Goal: Communication & Community: Participate in discussion

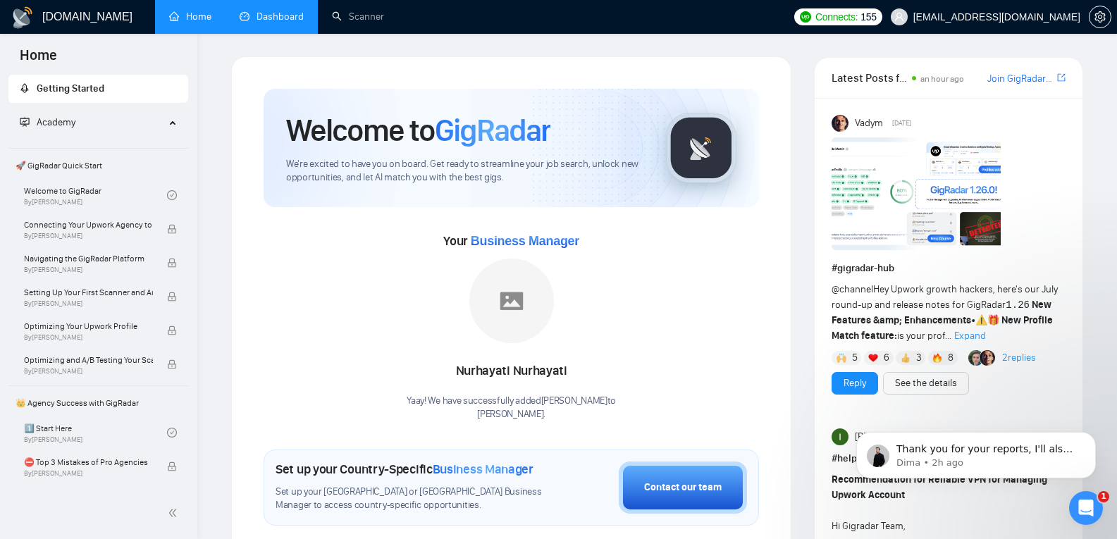
click at [247, 11] on link "Dashboard" at bounding box center [272, 17] width 64 height 12
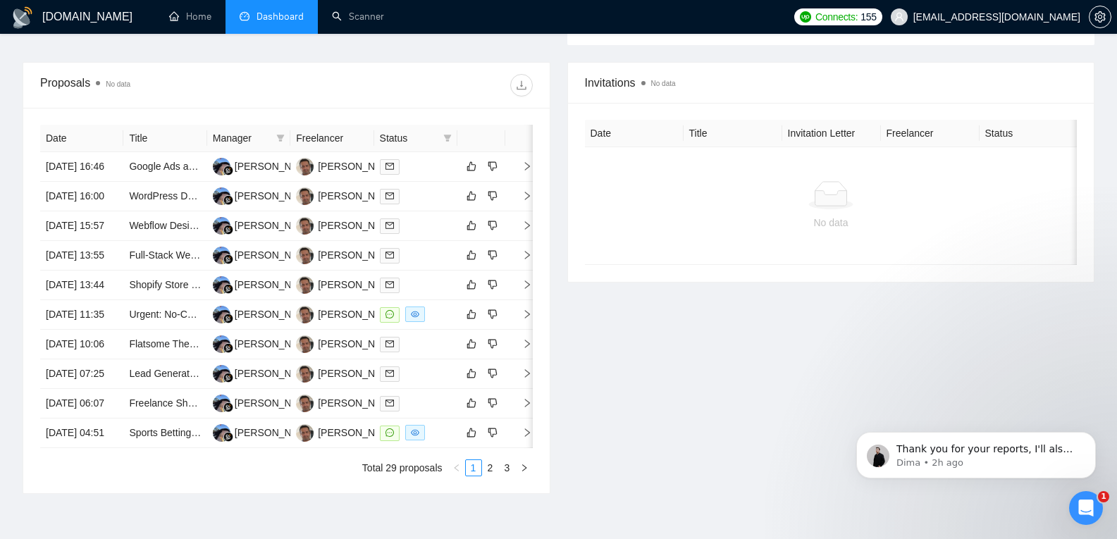
scroll to position [498, 0]
click at [183, 169] on link "Google Ads and Webflow Optimize Integration Expert Needed" at bounding box center [264, 165] width 270 height 11
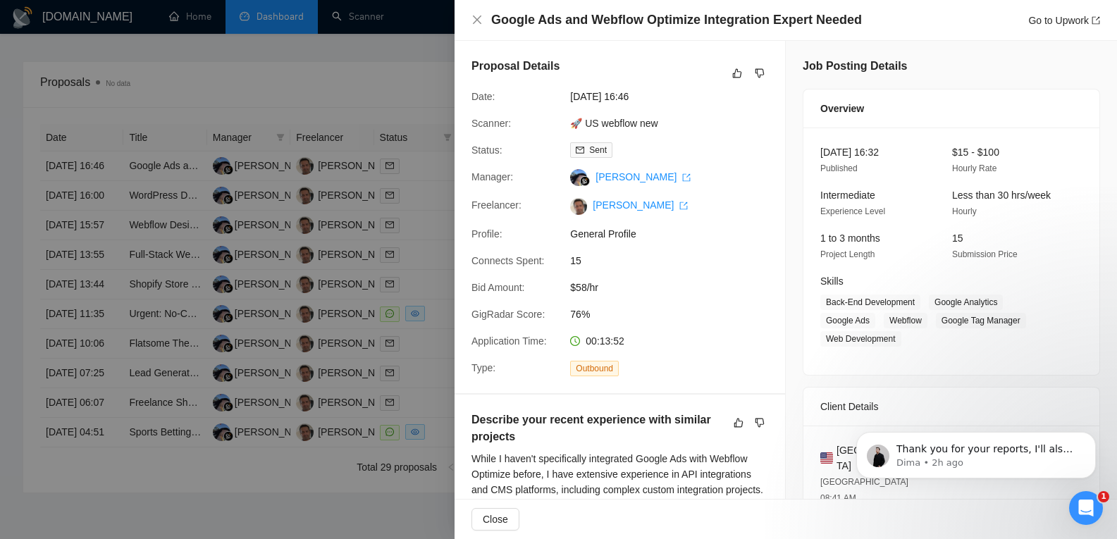
click at [1089, 514] on icon "Open Intercom Messenger" at bounding box center [1086, 508] width 23 height 23
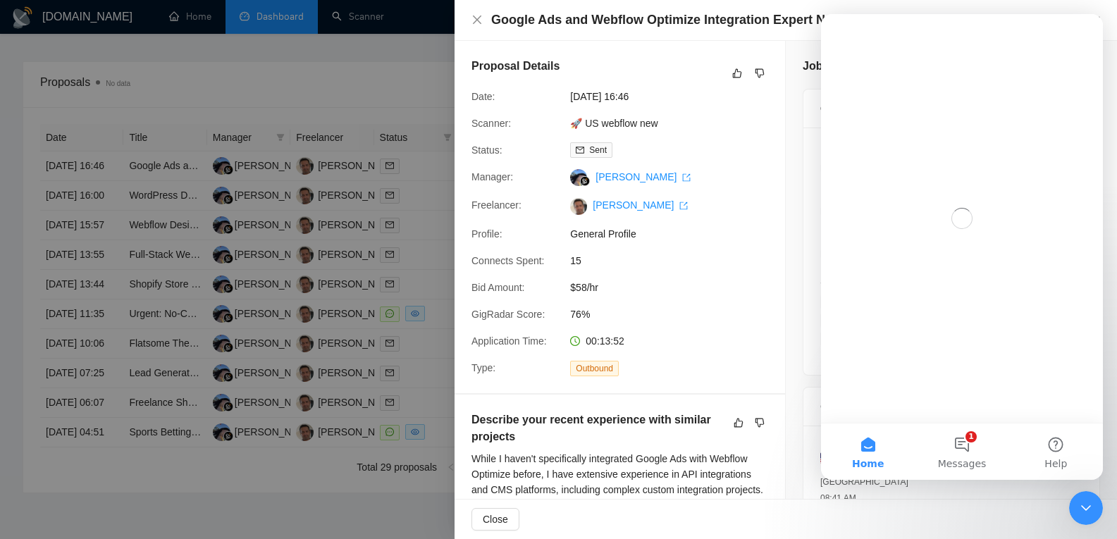
scroll to position [0, 0]
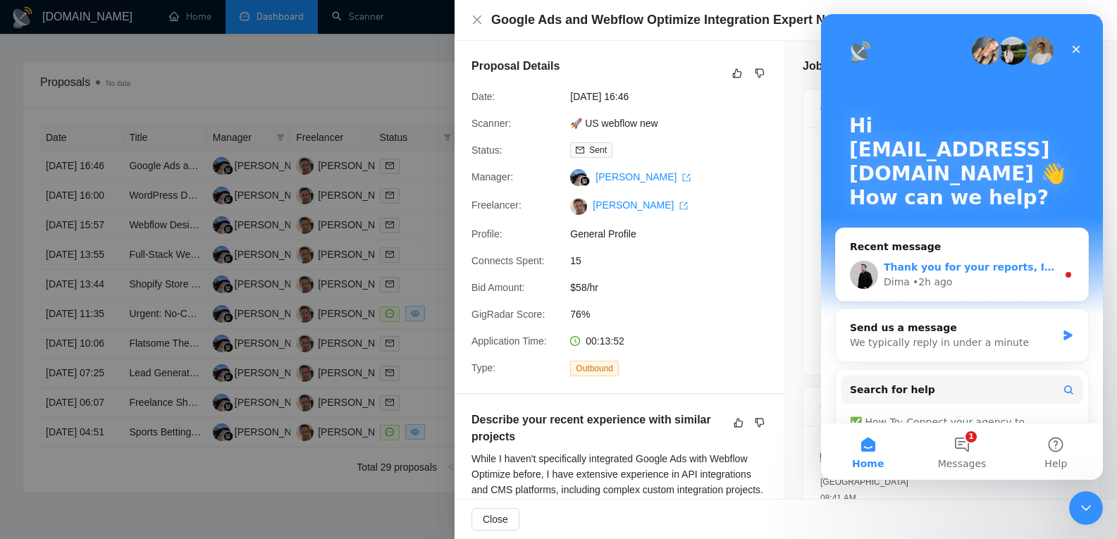
click at [979, 283] on div "Dima • 2h ago" at bounding box center [970, 282] width 173 height 15
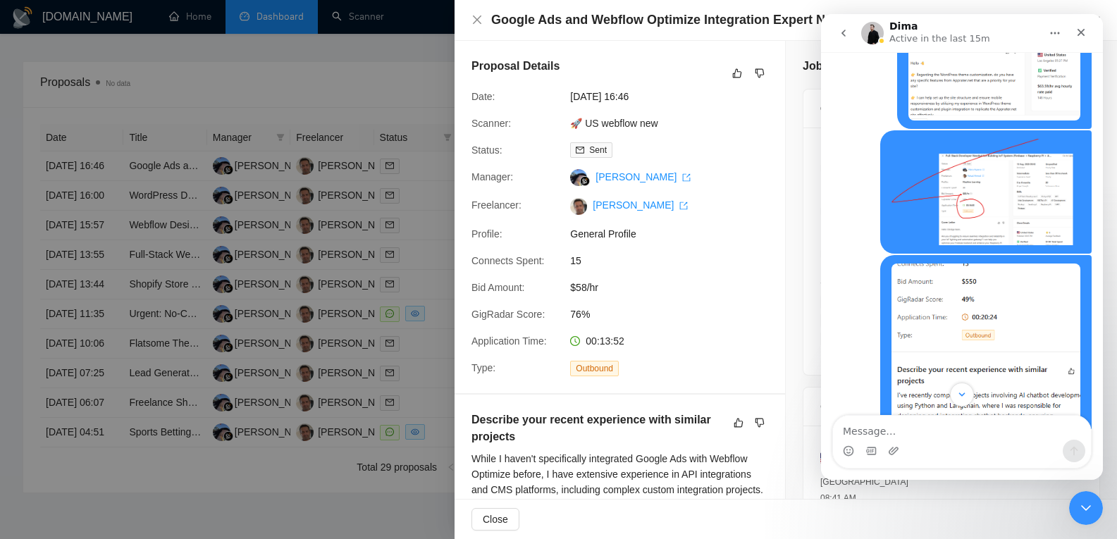
scroll to position [2620, 0]
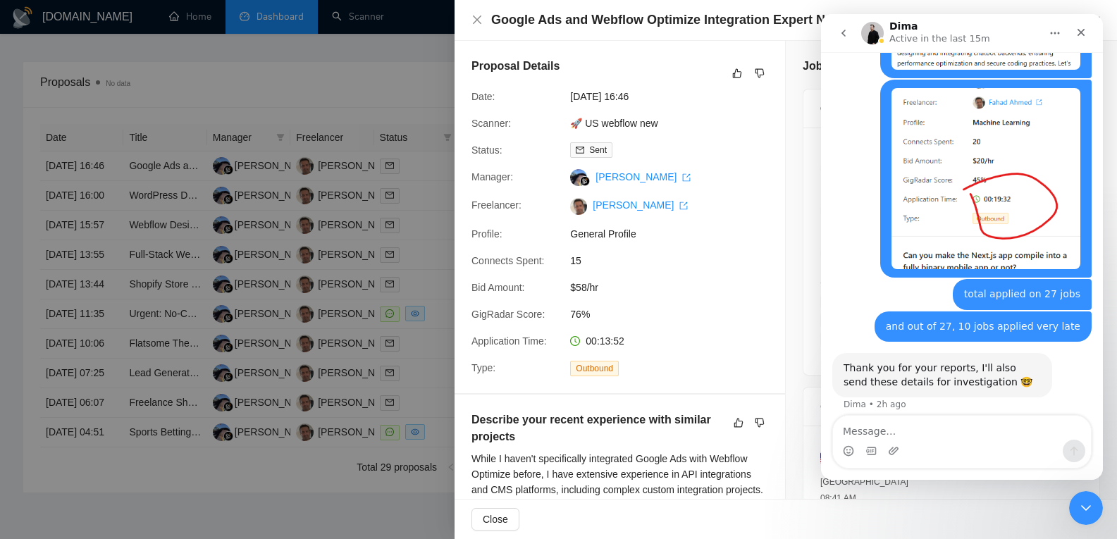
click at [928, 431] on textarea "Message…" at bounding box center [962, 428] width 258 height 24
type textarea "this is the thing that you guys need to determine"
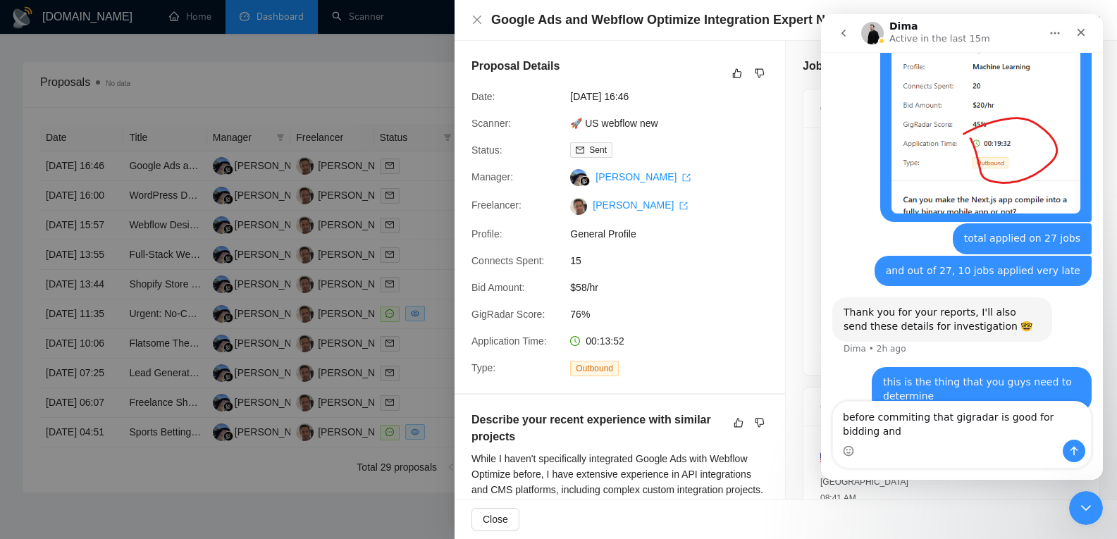
scroll to position [2689, 0]
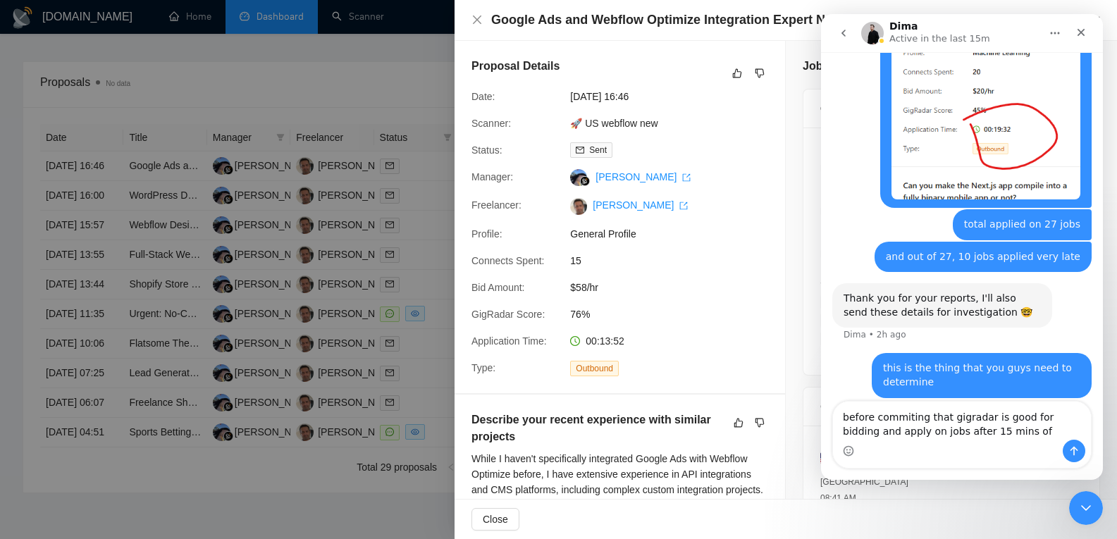
type textarea "before commiting that gigradar is good for bidding and apply on jobs after 15 m…"
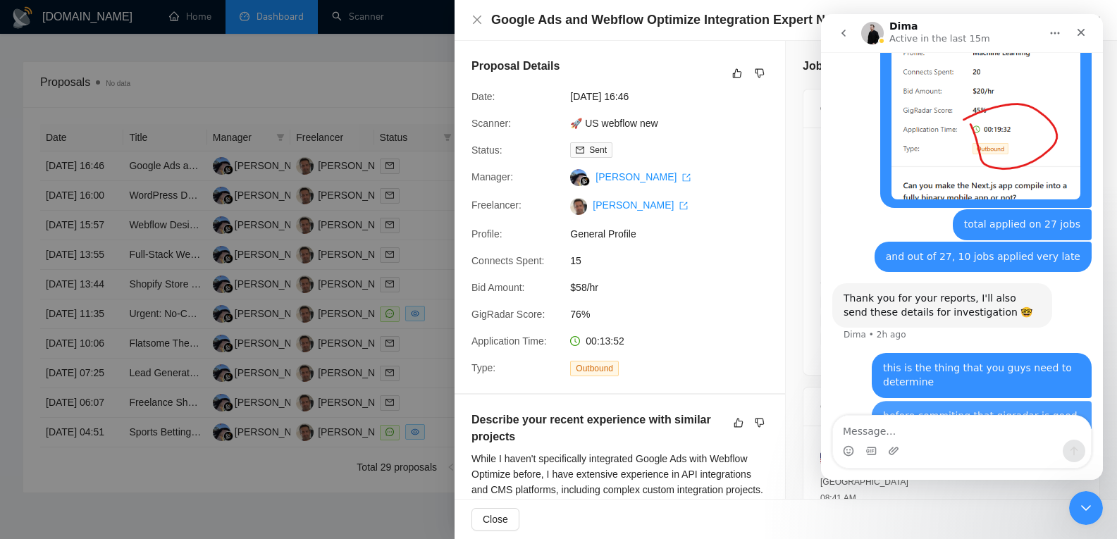
scroll to position [2735, 0]
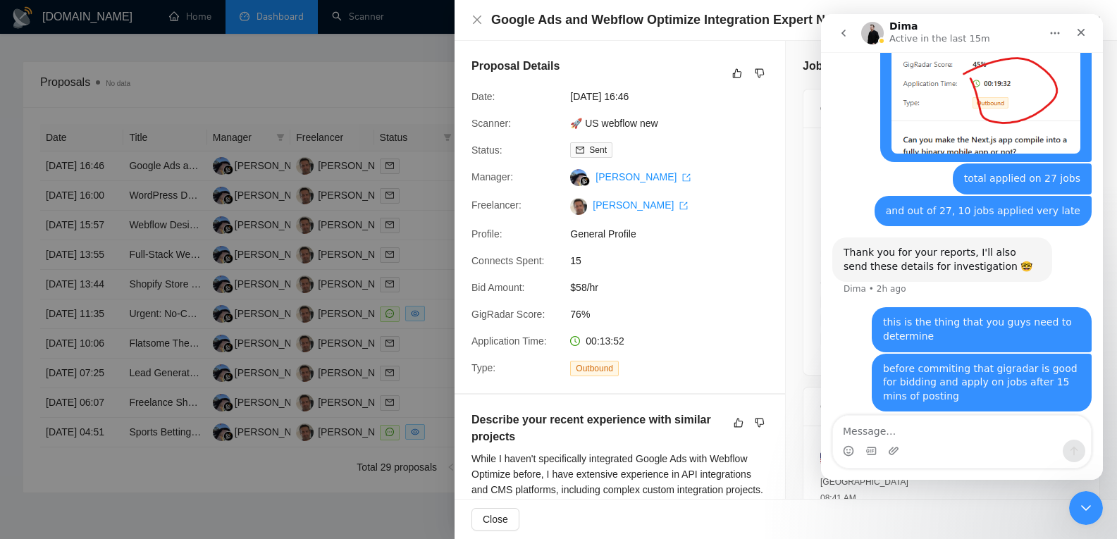
click at [1092, 505] on icon "Close Intercom Messenger" at bounding box center [1086, 508] width 17 height 17
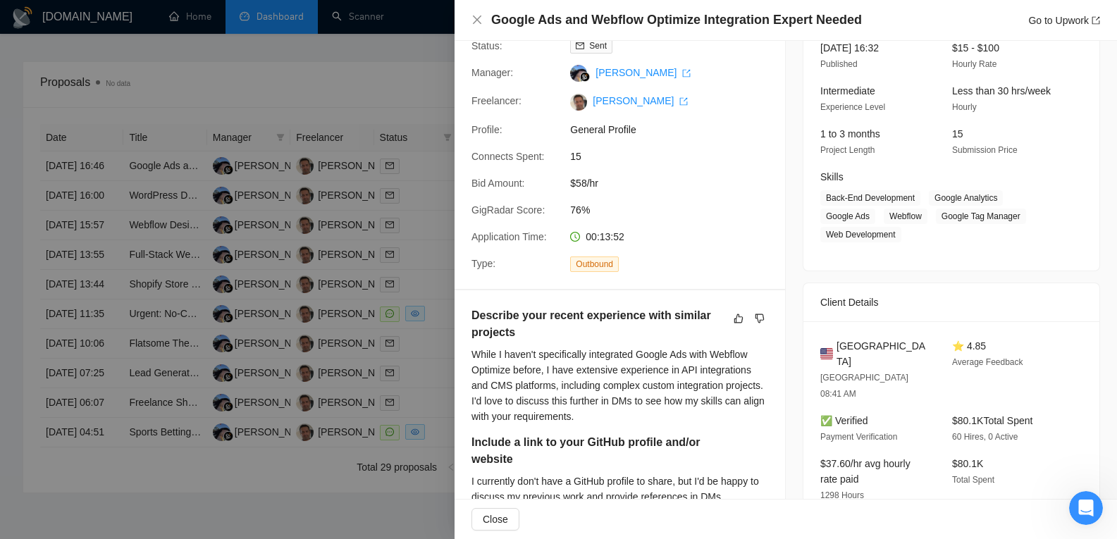
scroll to position [0, 0]
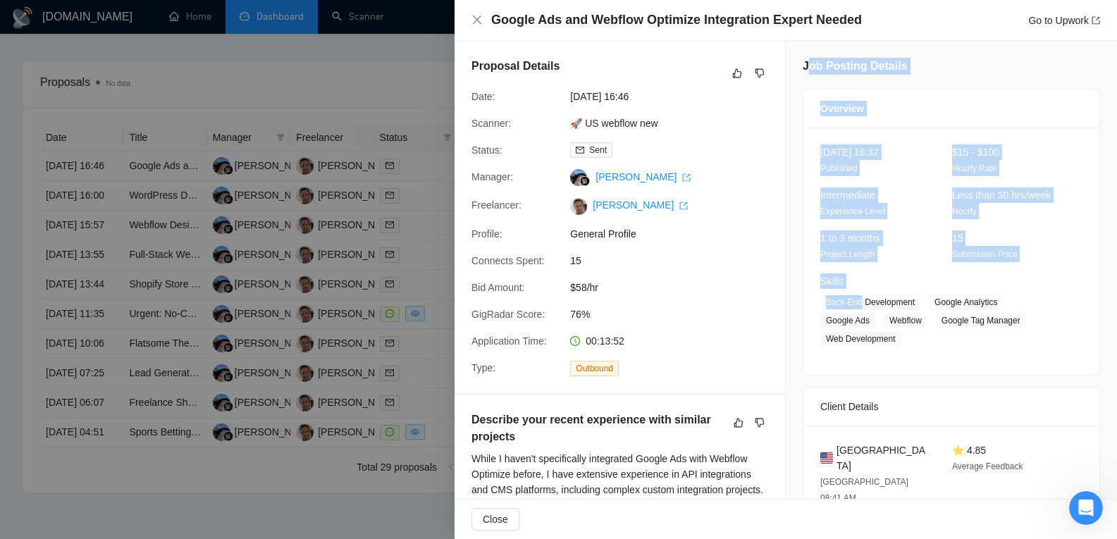
drag, startPoint x: 803, startPoint y: 63, endPoint x: 854, endPoint y: 307, distance: 248.6
click at [887, 211] on div "Intermediate Experience Level" at bounding box center [875, 204] width 121 height 32
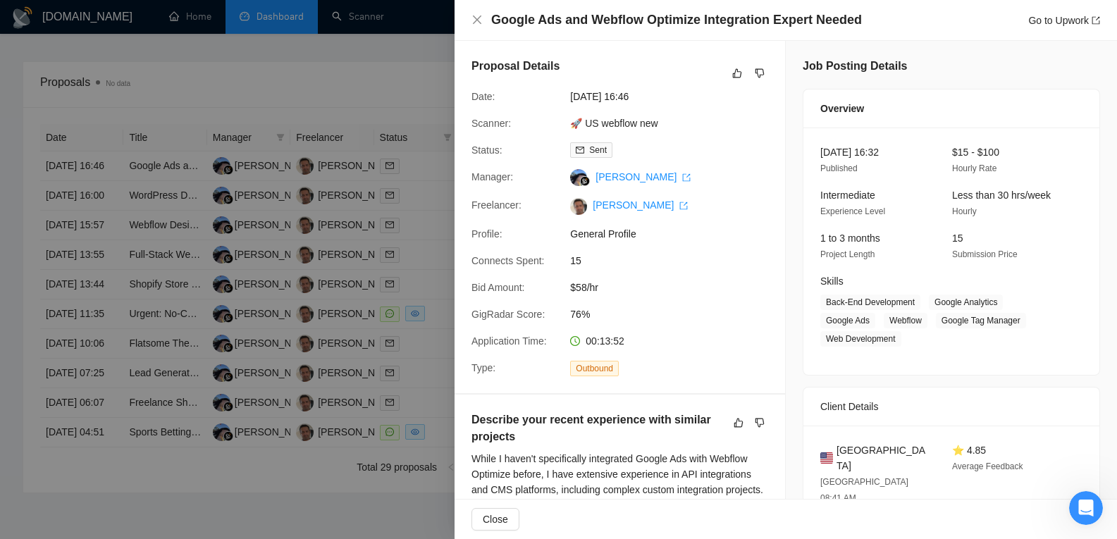
click at [321, 125] on div at bounding box center [558, 269] width 1117 height 539
